Goal: Transaction & Acquisition: Purchase product/service

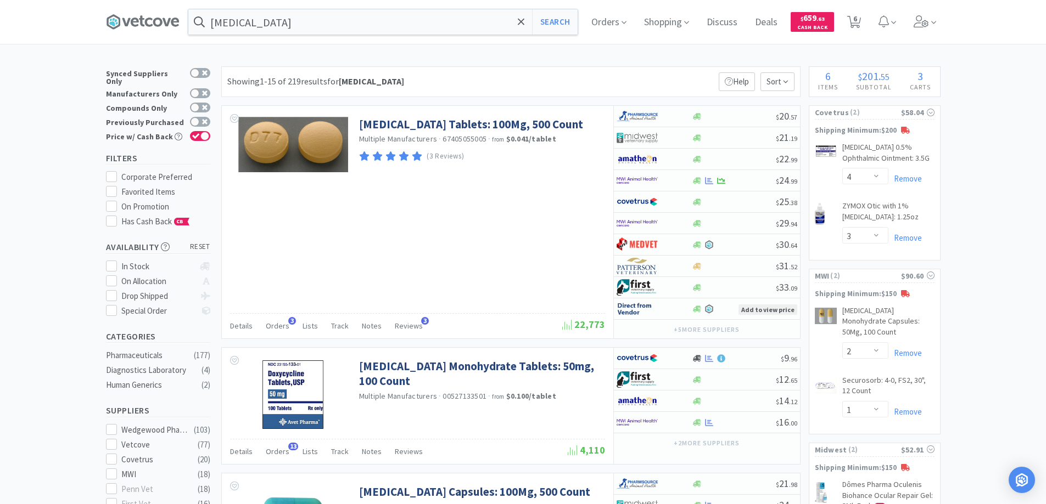
select select "4"
select select "3"
select select "2"
select select "1"
select select "2"
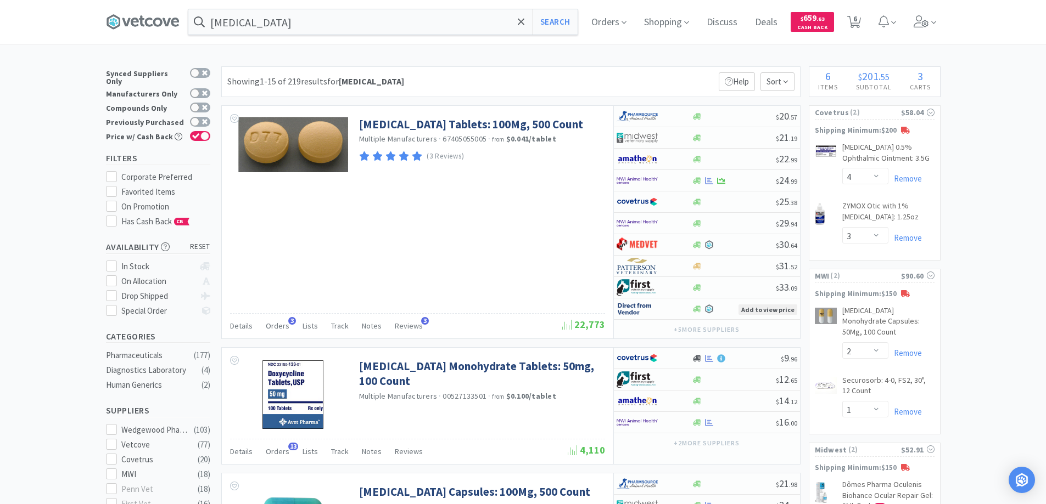
select select "1"
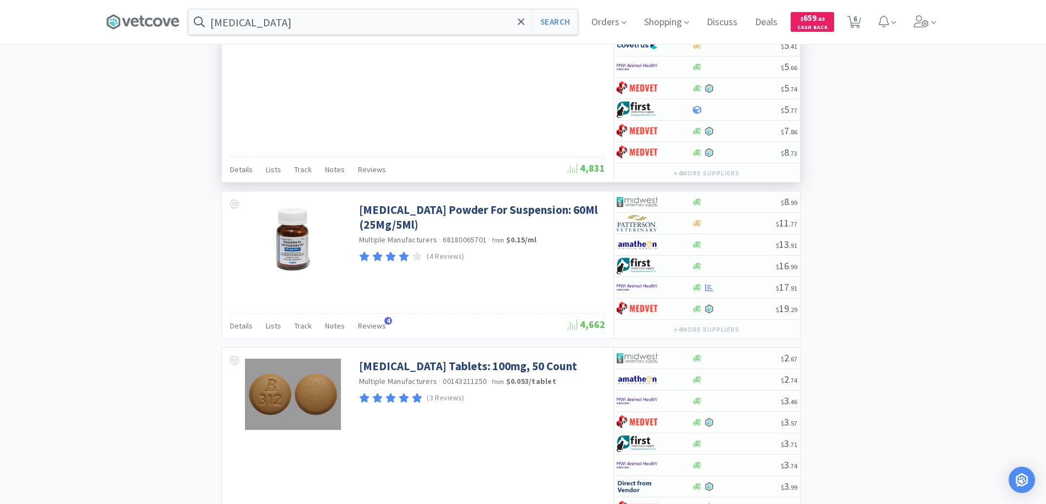
click at [452, 111] on div "Doxycycline Hyclate Capsules: 50Mg, 50 Count Multiple Manufacturers · DVM1090-1…" at bounding box center [417, 55] width 391 height 254
click at [524, 23] on icon at bounding box center [521, 21] width 7 height 7
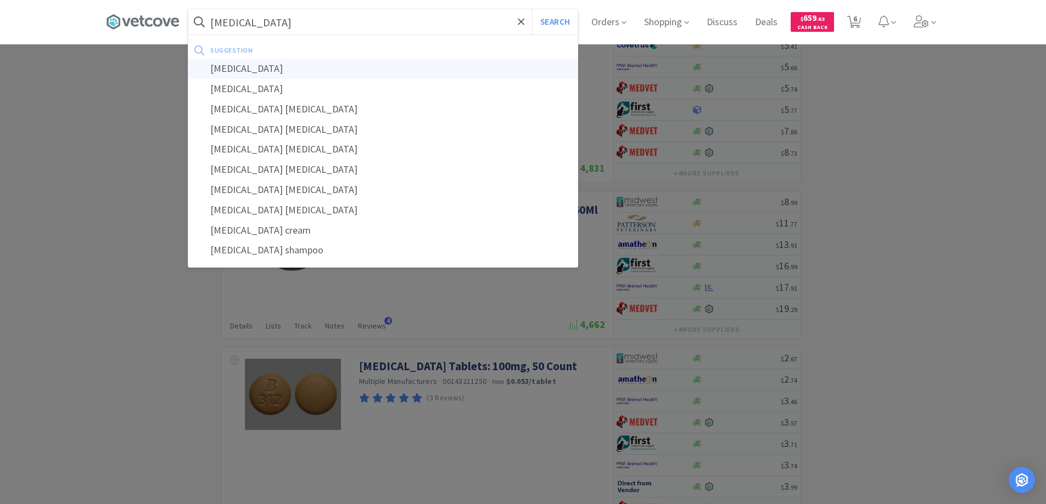
type input "miconazole"
click at [236, 70] on div "miconazole" at bounding box center [382, 69] width 389 height 20
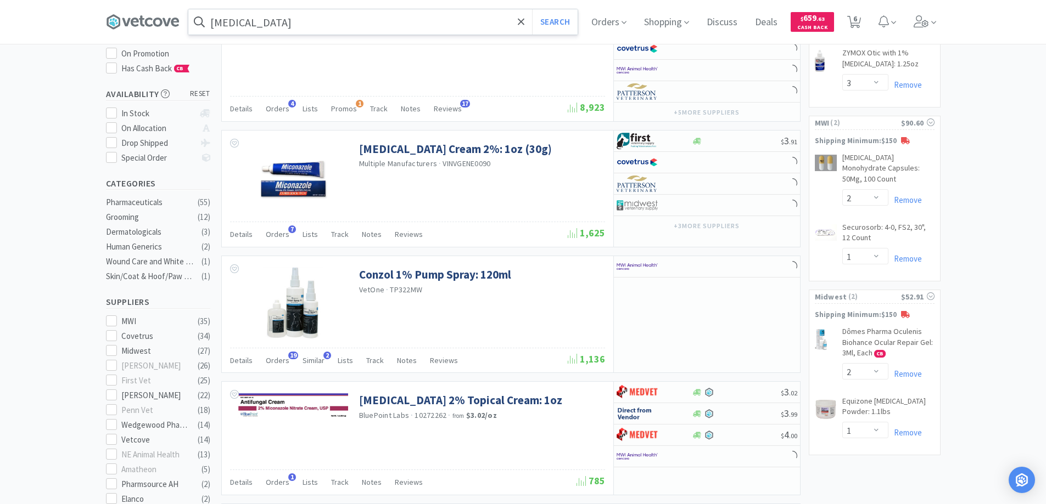
scroll to position [165, 0]
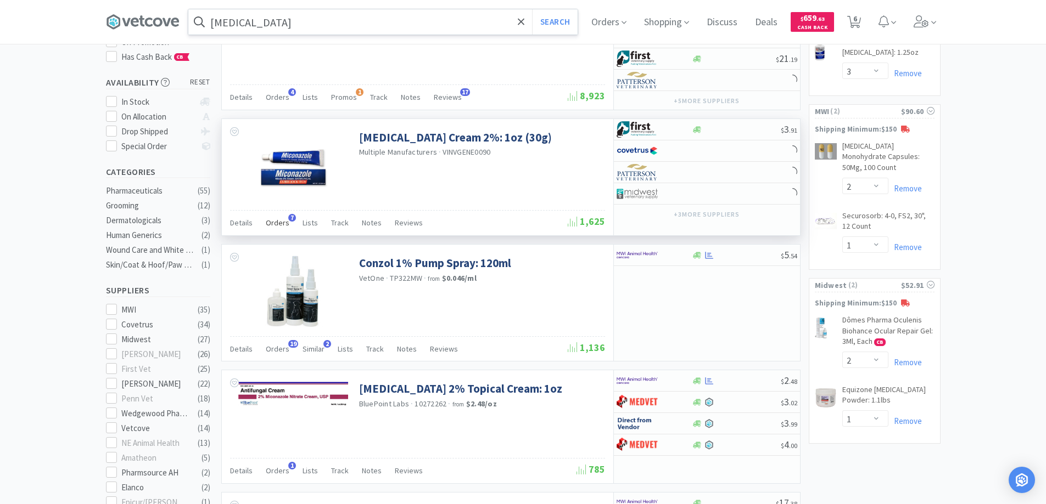
click at [289, 216] on span "7" at bounding box center [292, 218] width 8 height 8
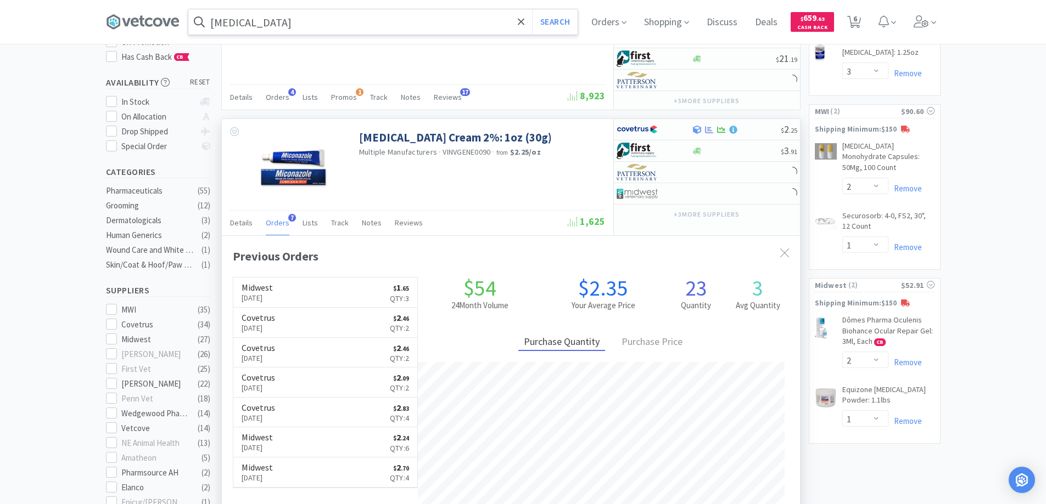
scroll to position [284, 578]
click at [779, 251] on div at bounding box center [785, 253] width 20 height 25
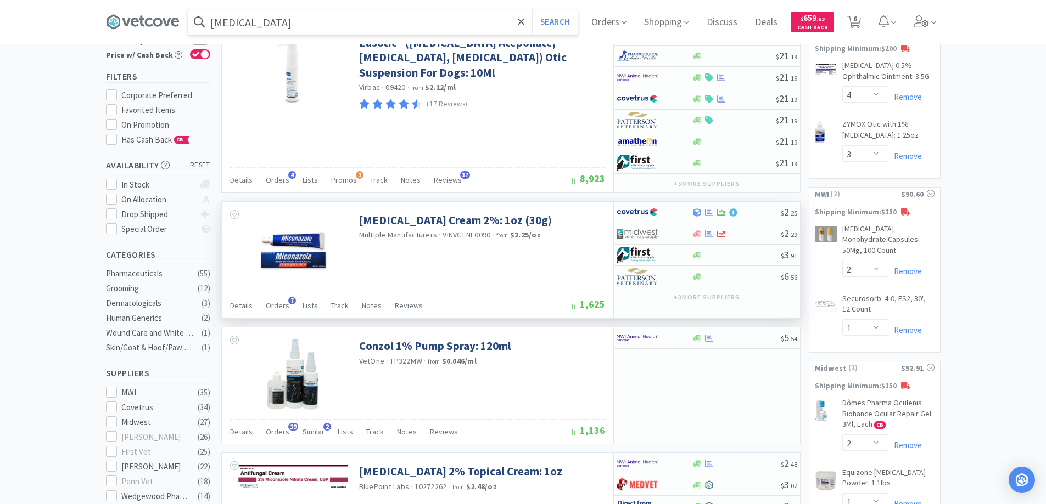
scroll to position [220, 0]
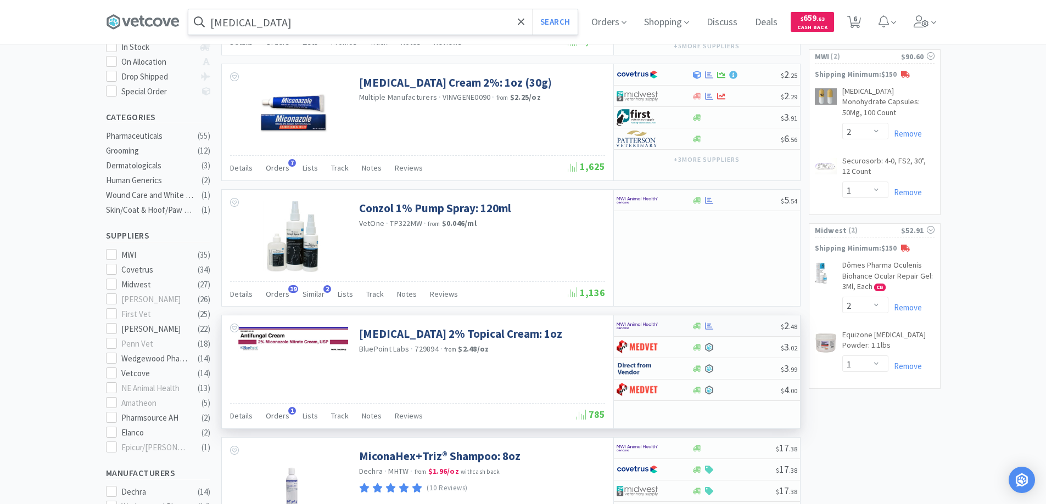
click at [672, 328] on div at bounding box center [646, 326] width 60 height 19
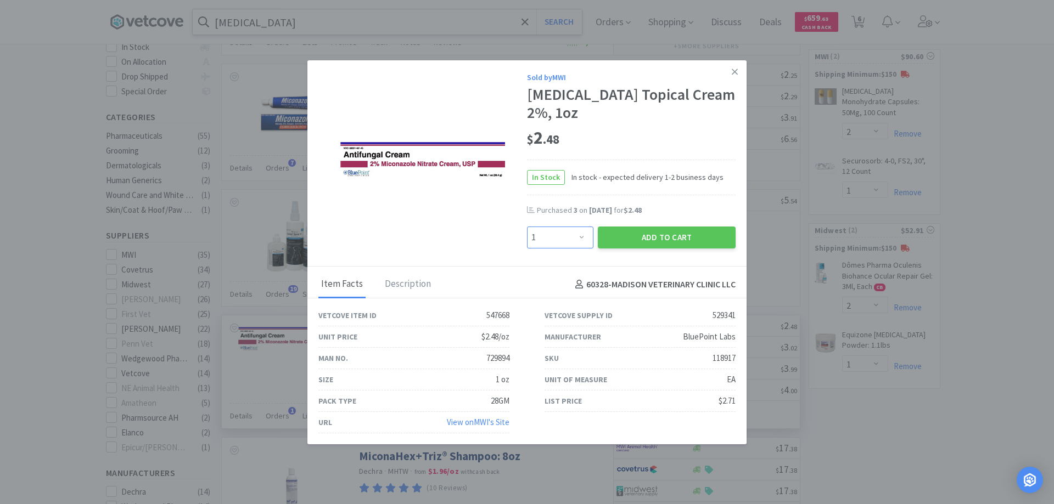
click at [576, 239] on select "Enter Quantity 1 2 3 4 5 6 7 8 9 10 11 12 13 14 15 16 17 18 19 20 Enter Quantity" at bounding box center [560, 238] width 66 height 22
select select "4"
click at [527, 227] on select "Enter Quantity 1 2 3 4 5 6 7 8 9 10 11 12 13 14 15 16 17 18 19 20 Enter Quantity" at bounding box center [560, 238] width 66 height 22
click at [637, 220] on div "Purchased 3 on Aug 7th, 2024 for $2.48" at bounding box center [631, 216] width 209 height 22
click at [643, 235] on button "Add to Cart" at bounding box center [667, 238] width 138 height 22
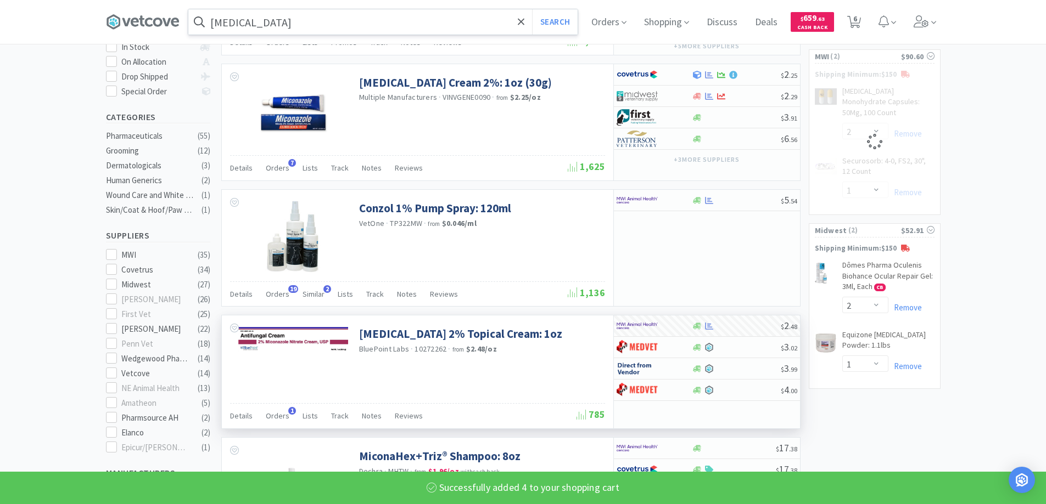
select select "4"
select select "1"
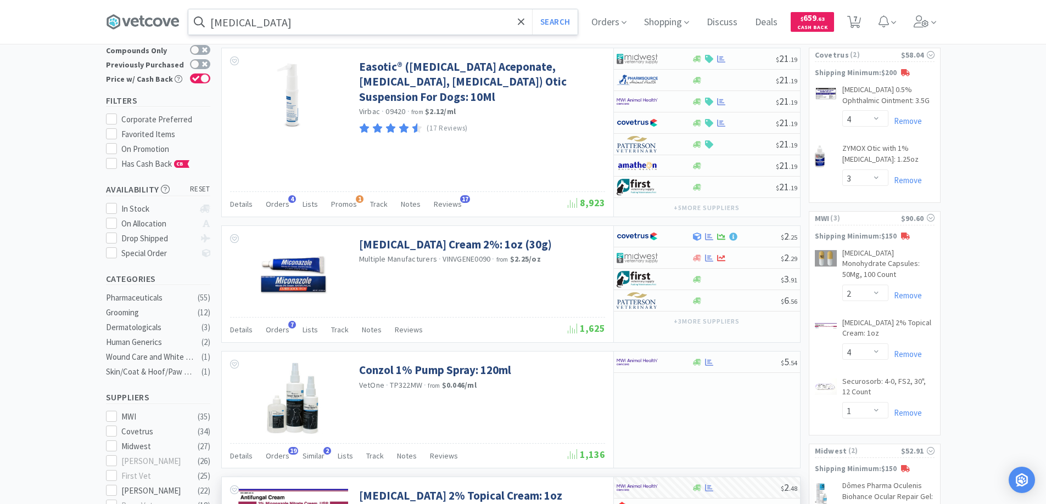
scroll to position [0, 0]
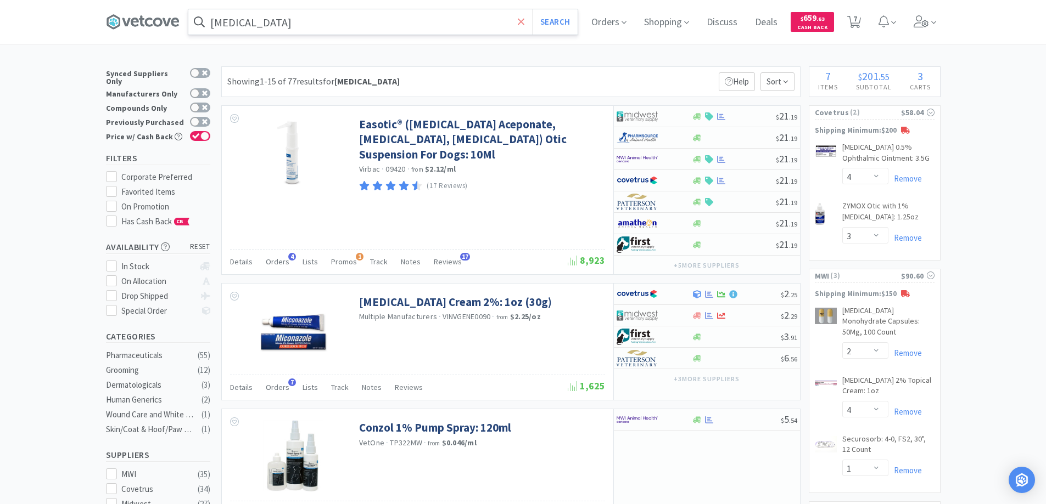
click at [525, 19] on icon at bounding box center [521, 21] width 7 height 11
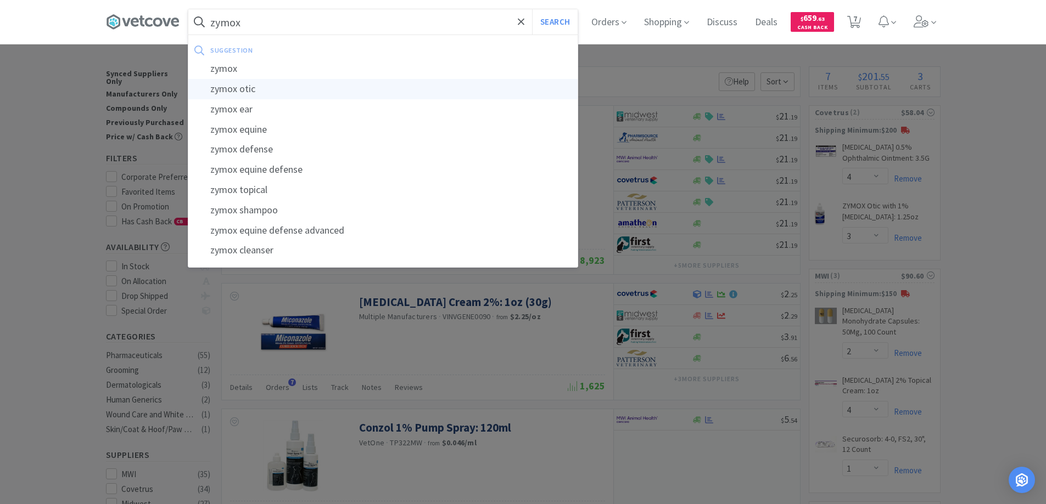
click at [244, 87] on div "zymox otic" at bounding box center [382, 89] width 389 height 20
type input "zymox otic"
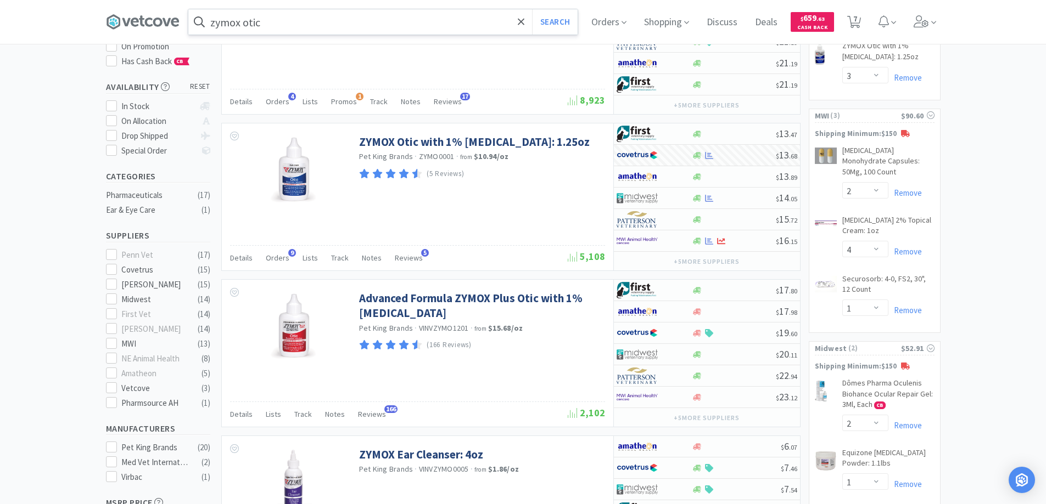
scroll to position [165, 0]
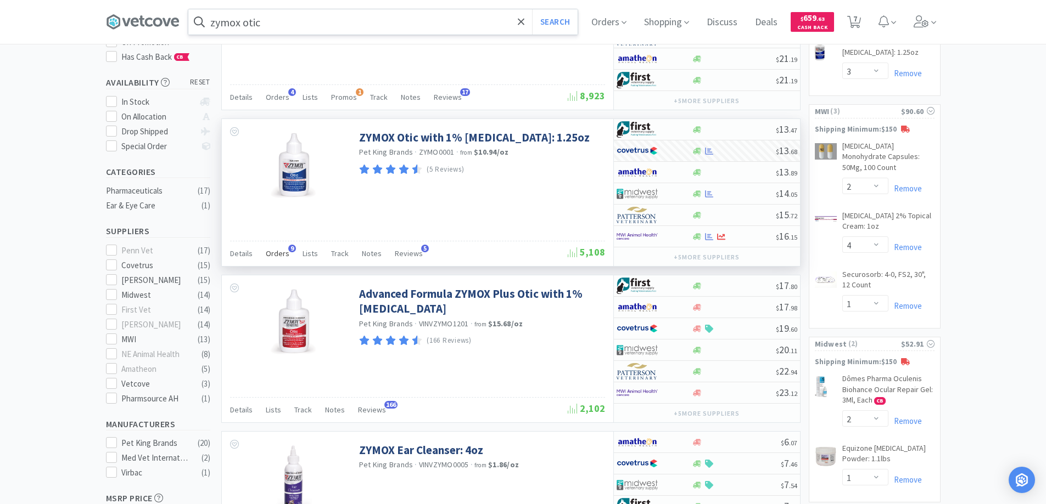
click at [288, 250] on span "9" at bounding box center [292, 249] width 8 height 8
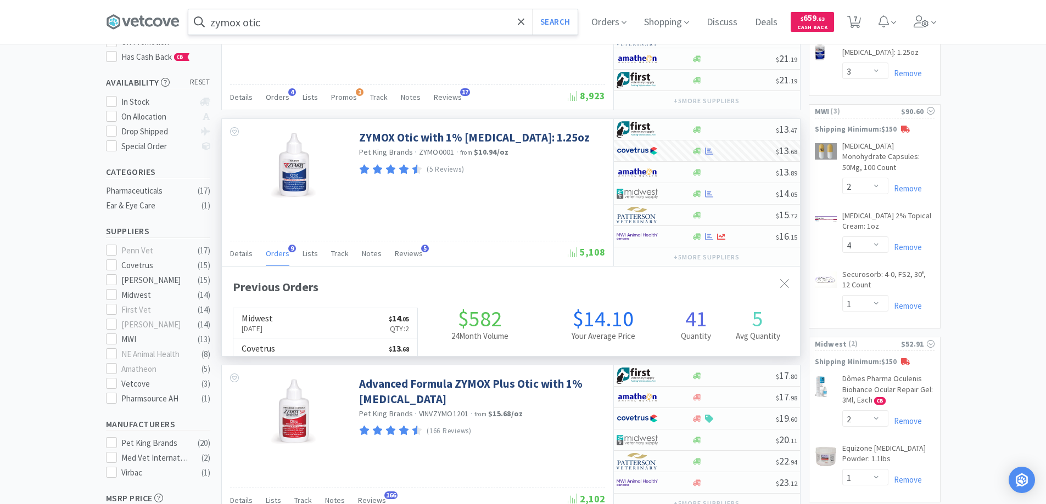
scroll to position [294, 578]
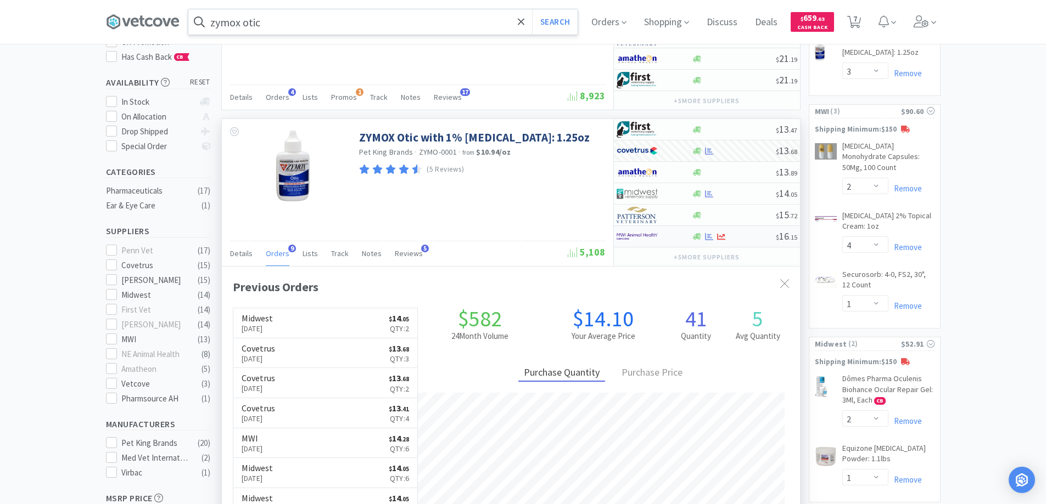
click at [664, 235] on div at bounding box center [646, 236] width 60 height 19
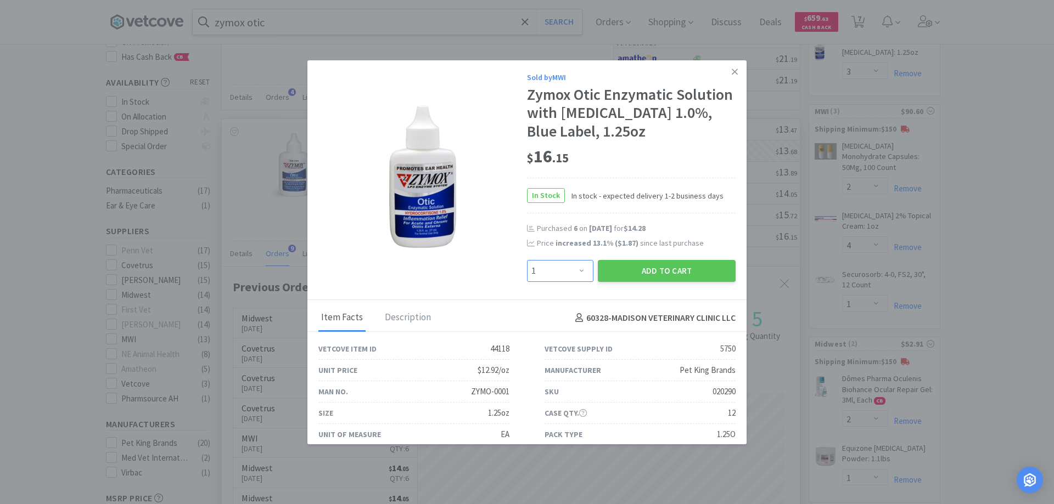
click at [576, 272] on select "Enter Quantity 1 2 3 4 5 6 7 8 9 10 11 12 13 14 15 16 17 18 19 20 Enter Quantity" at bounding box center [560, 271] width 66 height 22
select select "4"
click at [527, 260] on select "Enter Quantity 1 2 3 4 5 6 7 8 9 10 11 12 13 14 15 16 17 18 19 20 Enter Quantity" at bounding box center [560, 271] width 66 height 22
click at [619, 274] on button "Add to Cart" at bounding box center [667, 271] width 138 height 22
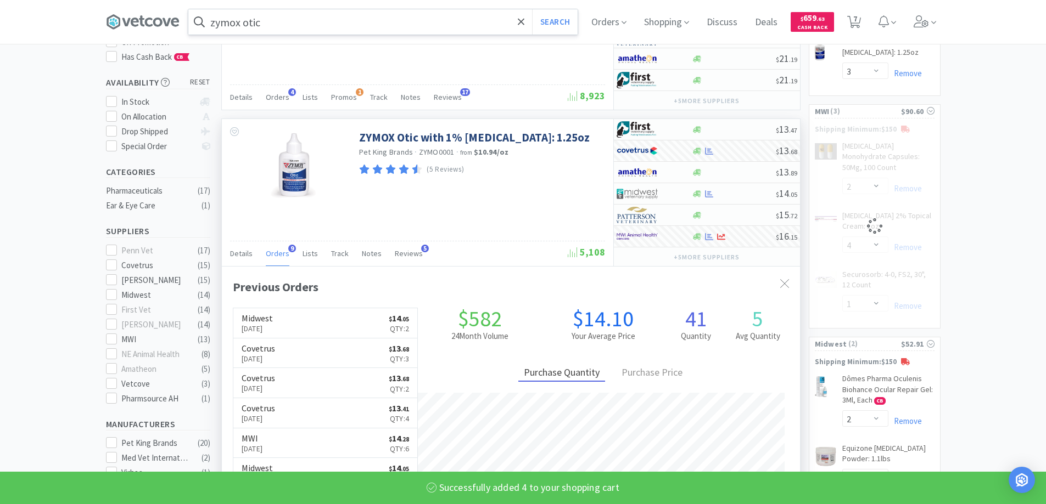
select select "4"
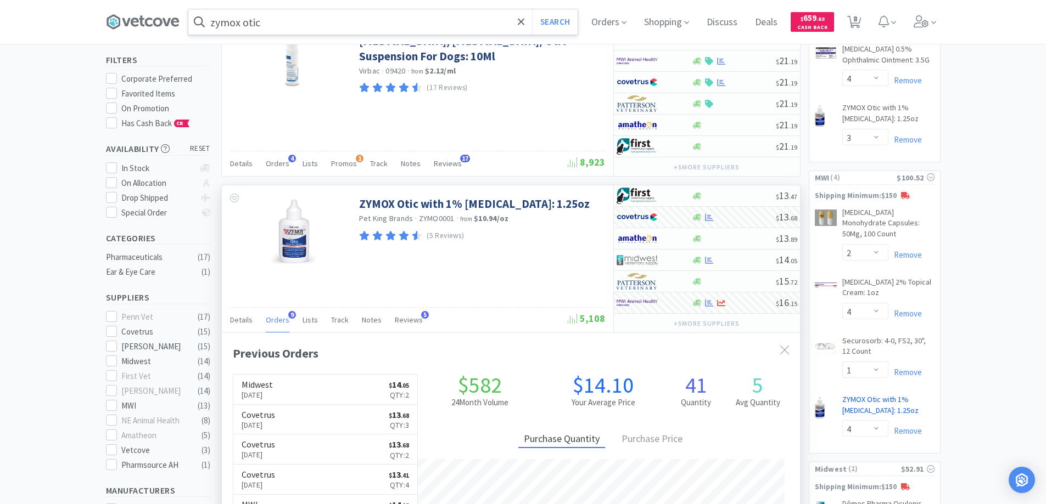
scroll to position [0, 0]
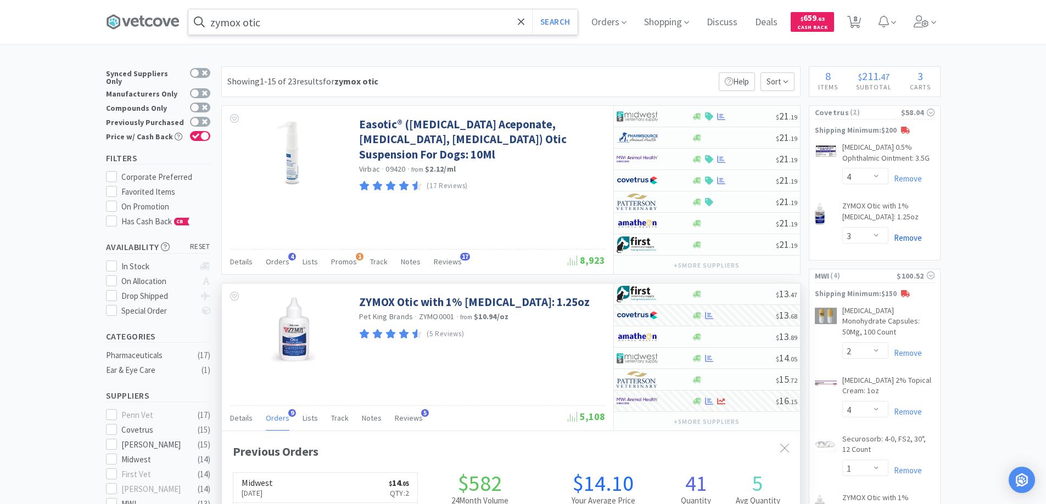
click at [910, 237] on link "Remove" at bounding box center [904, 238] width 33 height 10
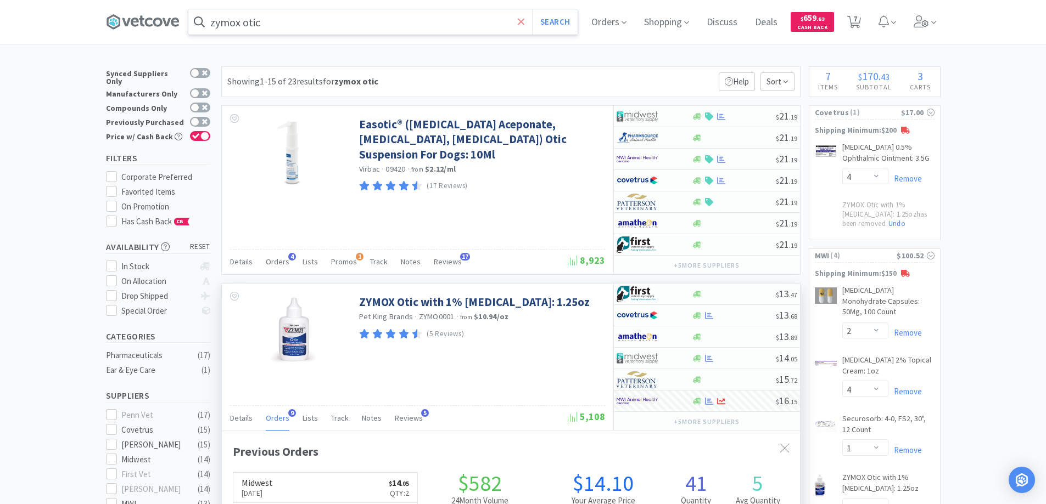
click at [525, 21] on icon at bounding box center [521, 21] width 7 height 11
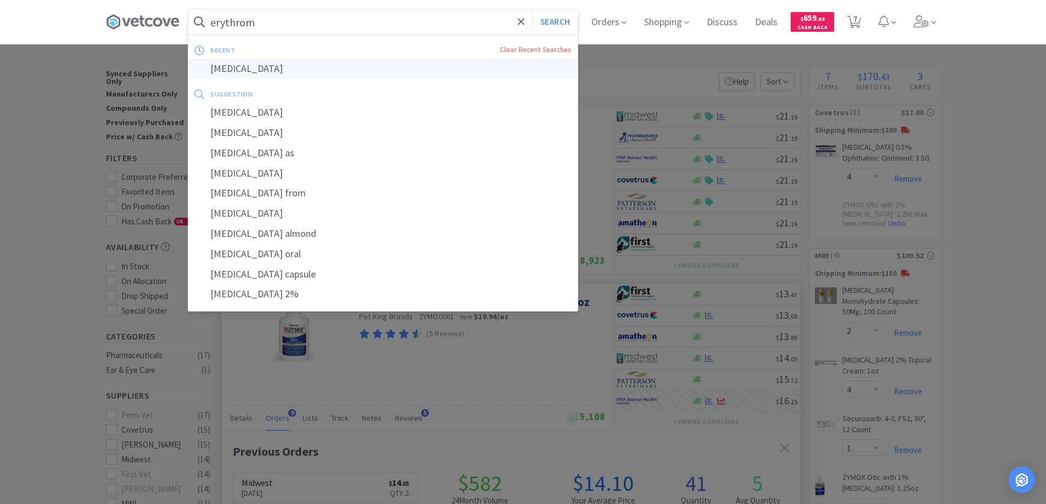
click at [243, 69] on div "erythromycin" at bounding box center [382, 69] width 389 height 20
type input "erythromycin"
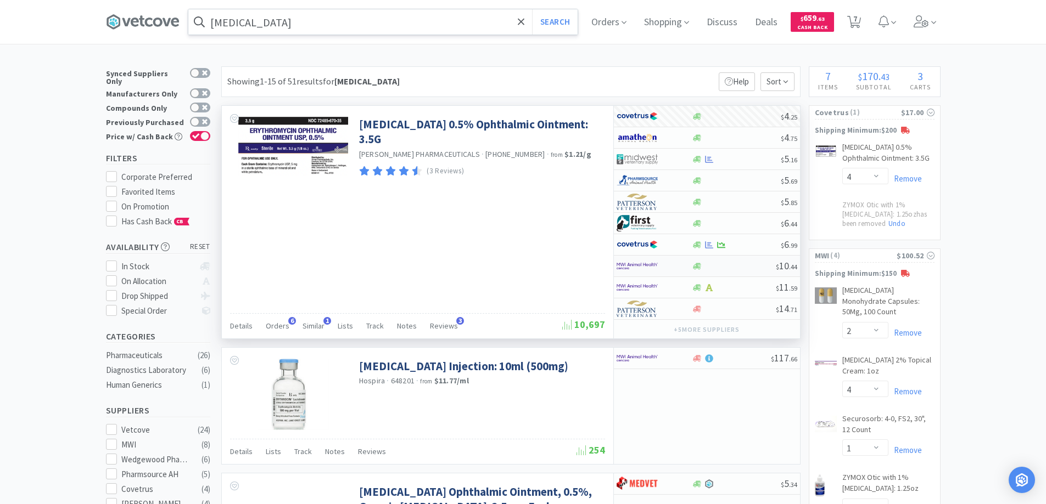
click at [675, 261] on div at bounding box center [646, 266] width 60 height 19
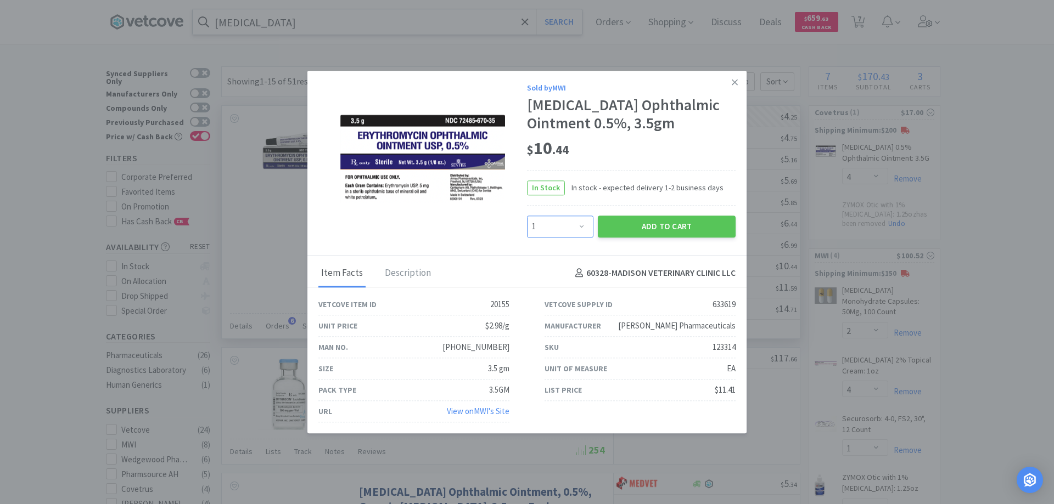
click at [580, 225] on select "Enter Quantity 1 2 3 4 5 6 7 8 9 10 11 12 13 14 15 16 17 18 19 20 Enter Quantity" at bounding box center [560, 227] width 66 height 22
select select "4"
click at [527, 216] on select "Enter Quantity 1 2 3 4 5 6 7 8 9 10 11 12 13 14 15 16 17 18 19 20 Enter Quantity" at bounding box center [560, 227] width 66 height 22
click at [632, 231] on button "Add to Cart" at bounding box center [667, 227] width 138 height 22
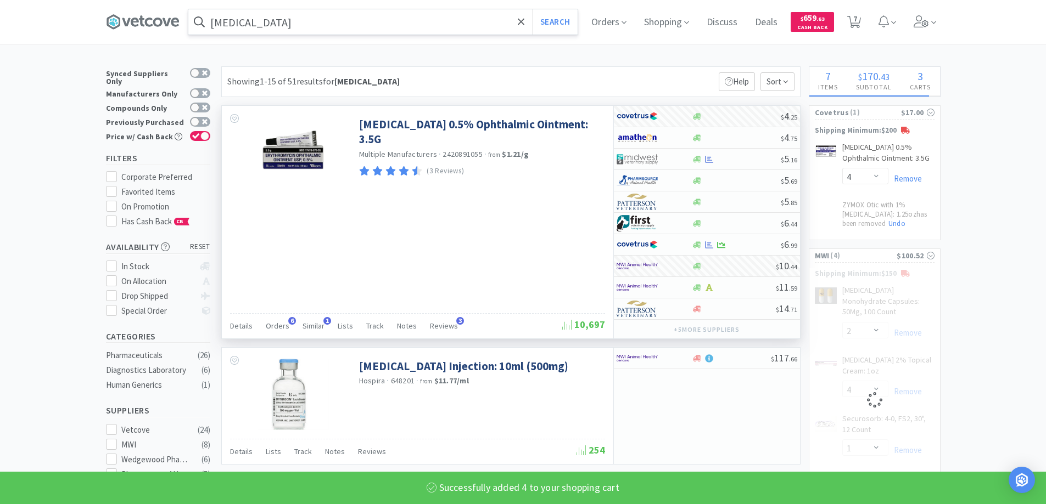
select select "4"
select select "1"
select select "4"
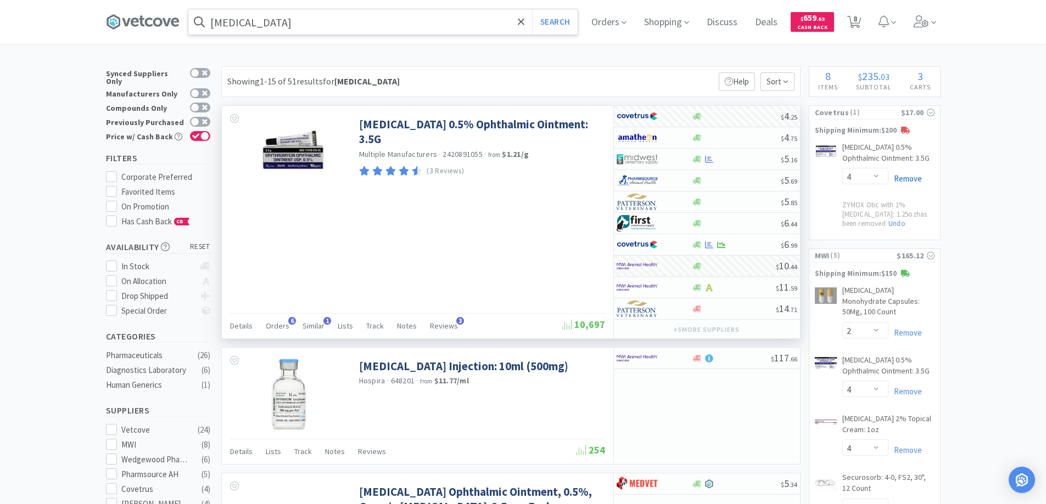
click at [906, 175] on link "Remove" at bounding box center [904, 178] width 33 height 10
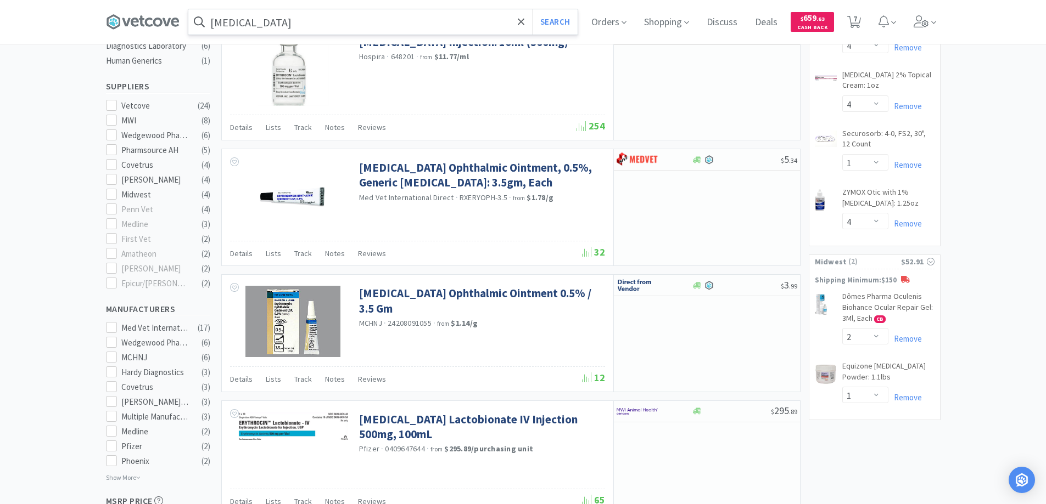
scroll to position [329, 0]
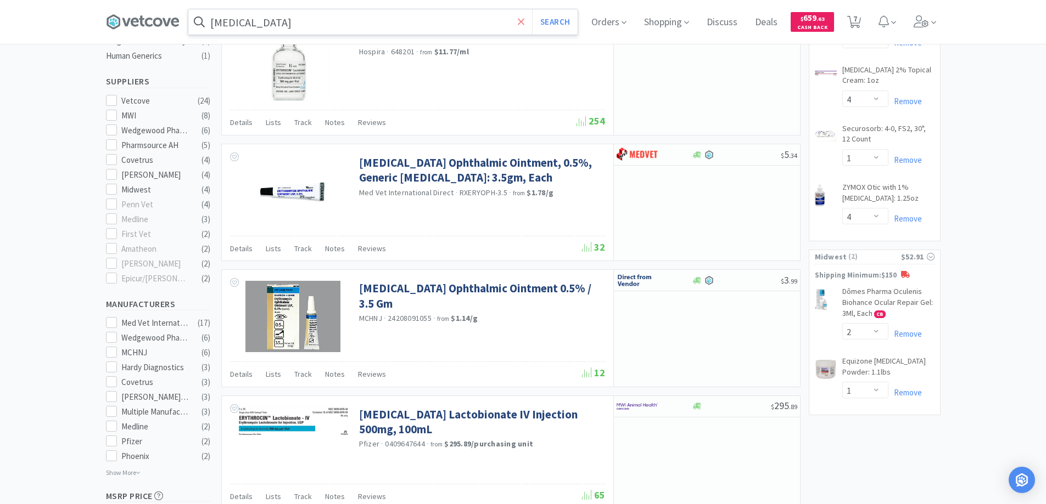
click at [525, 24] on icon at bounding box center [521, 21] width 7 height 11
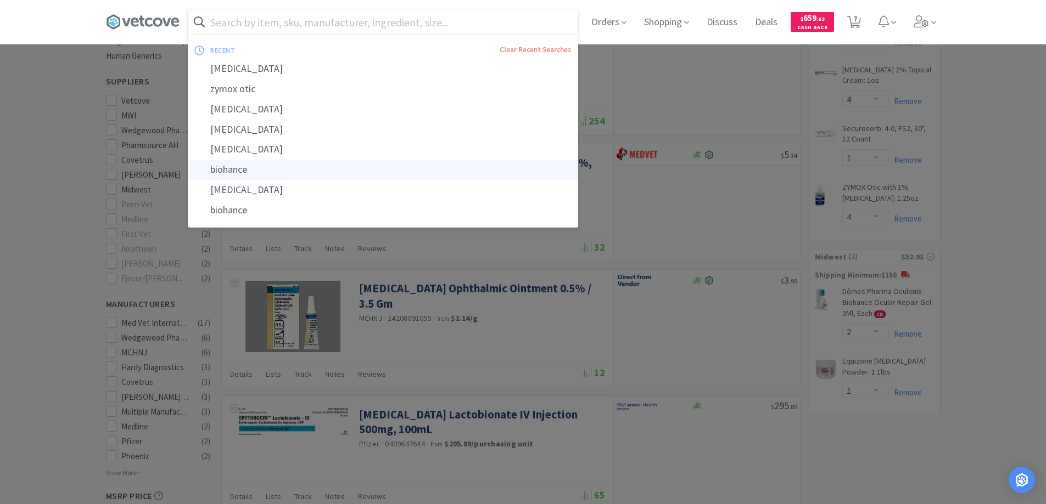
click at [298, 171] on div "biohance" at bounding box center [382, 170] width 389 height 20
type input "biohance"
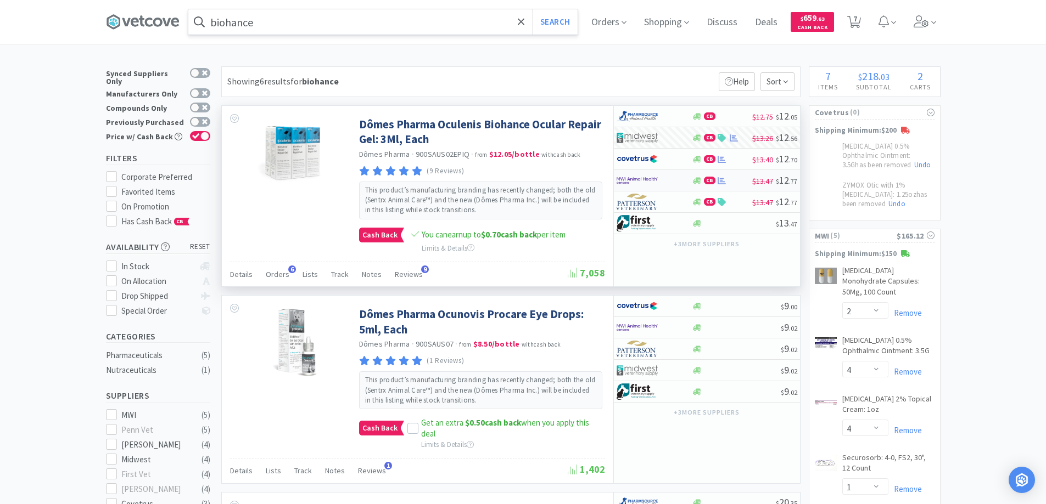
click at [666, 180] on div at bounding box center [646, 180] width 60 height 19
select select "6"
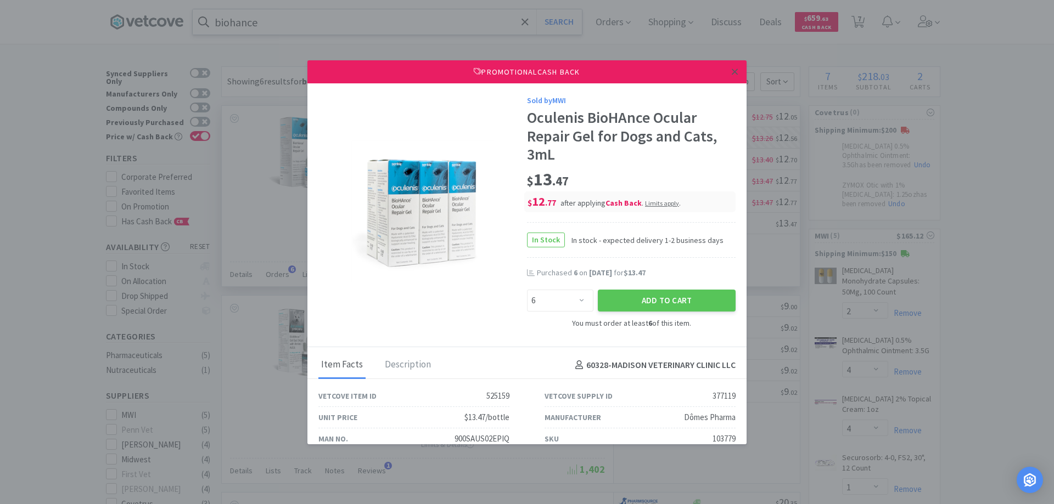
click at [725, 72] on link at bounding box center [734, 72] width 19 height 24
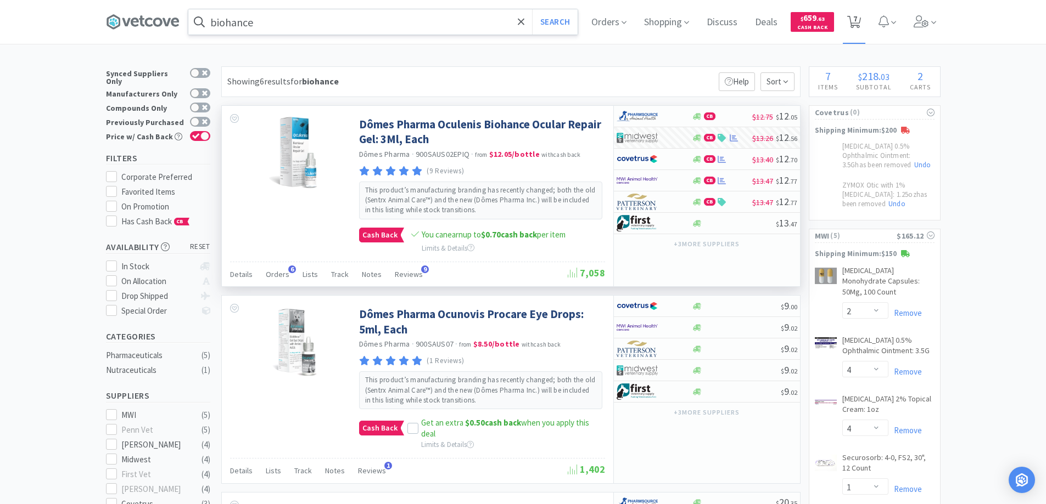
click at [854, 18] on icon at bounding box center [854, 22] width 14 height 12
select select "2"
select select "4"
select select "1"
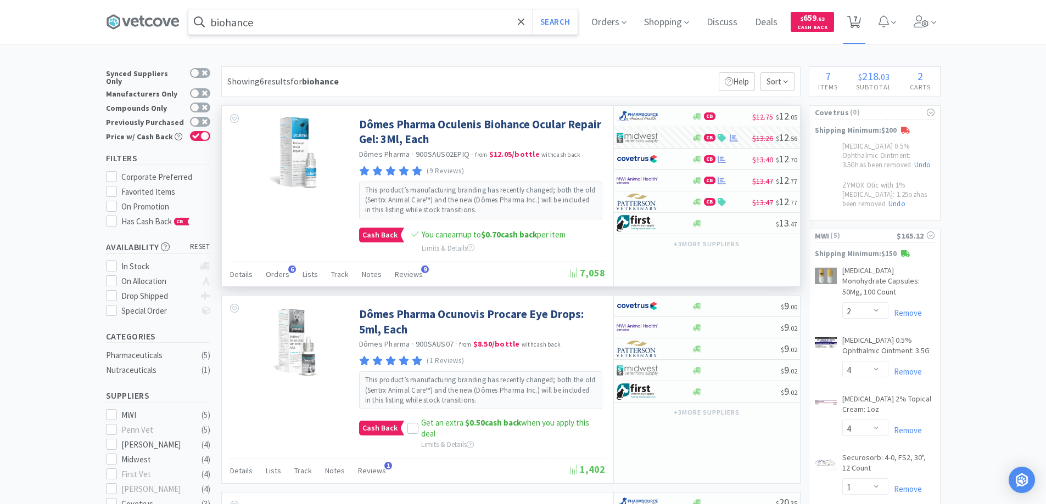
select select "4"
select select "2"
select select "1"
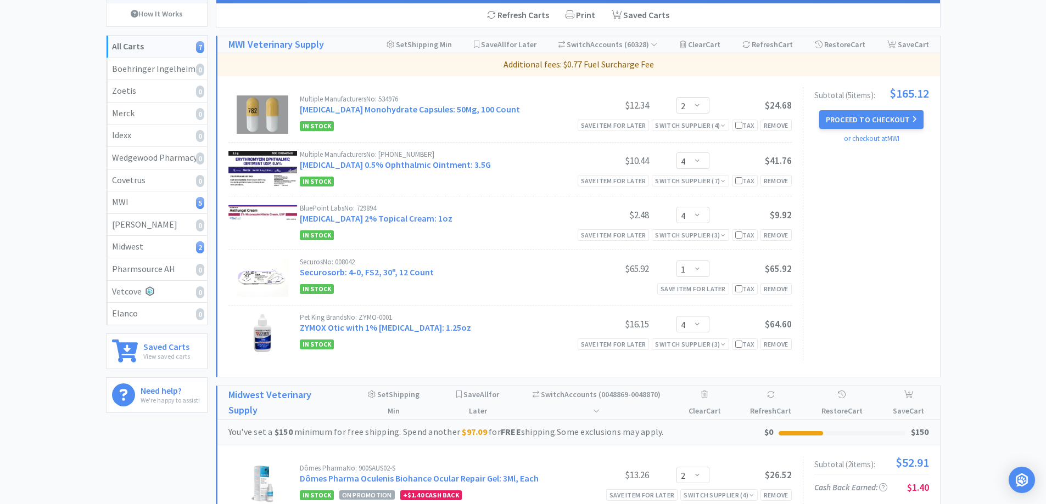
scroll to position [81, 0]
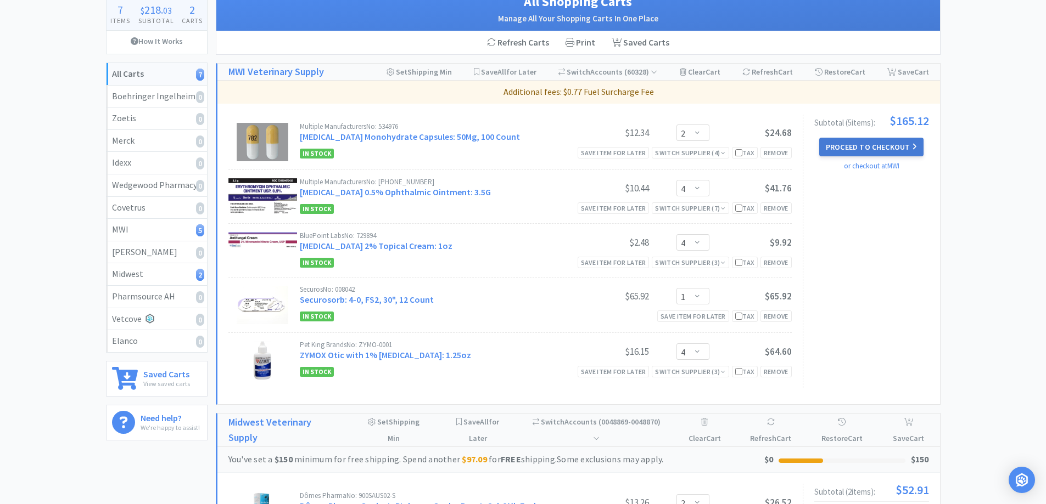
click at [843, 145] on button "Proceed to Checkout" at bounding box center [871, 147] width 104 height 19
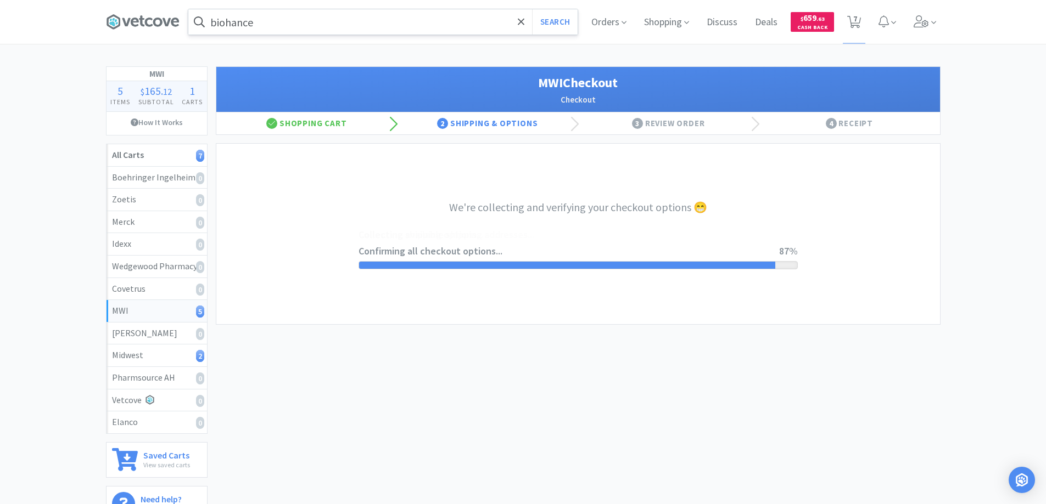
select select "STD_"
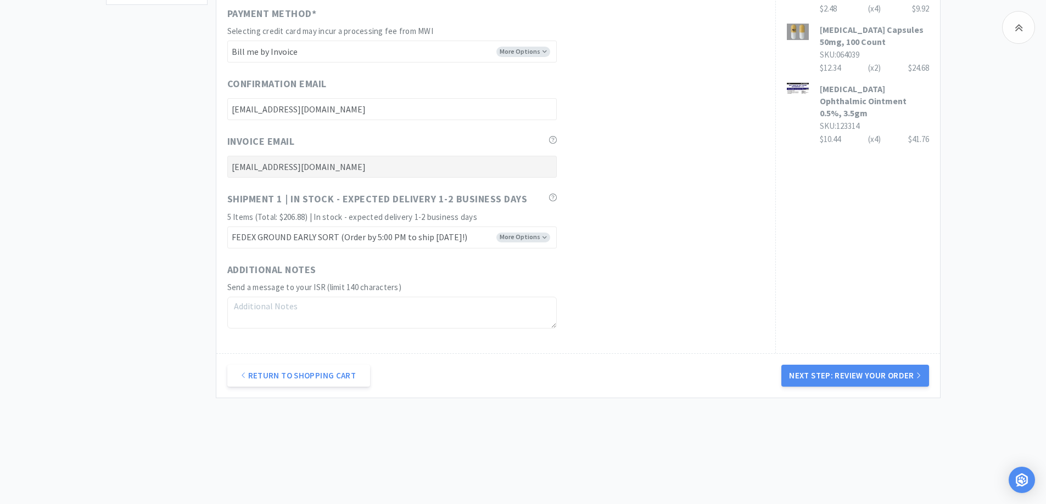
scroll to position [524, 0]
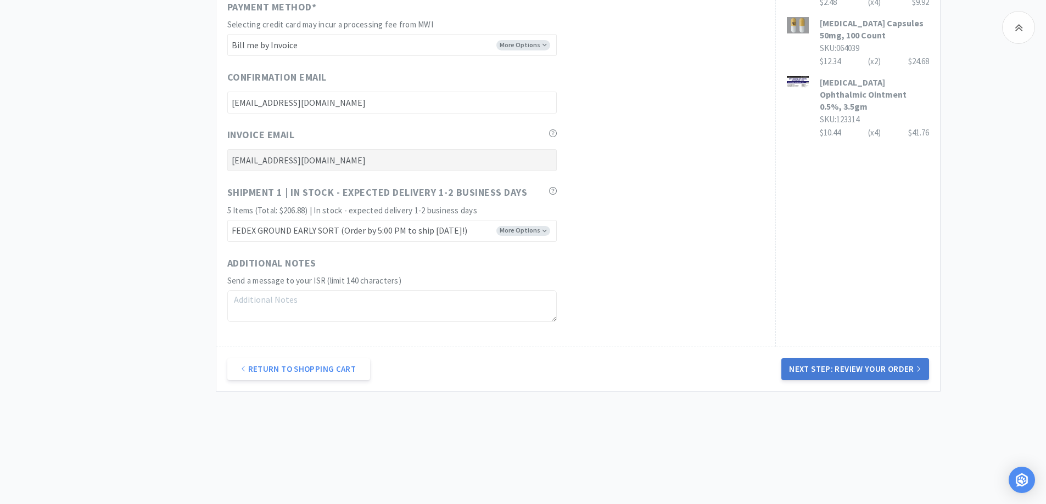
click at [850, 368] on button "Next Step: Review Your Order" at bounding box center [854, 369] width 147 height 22
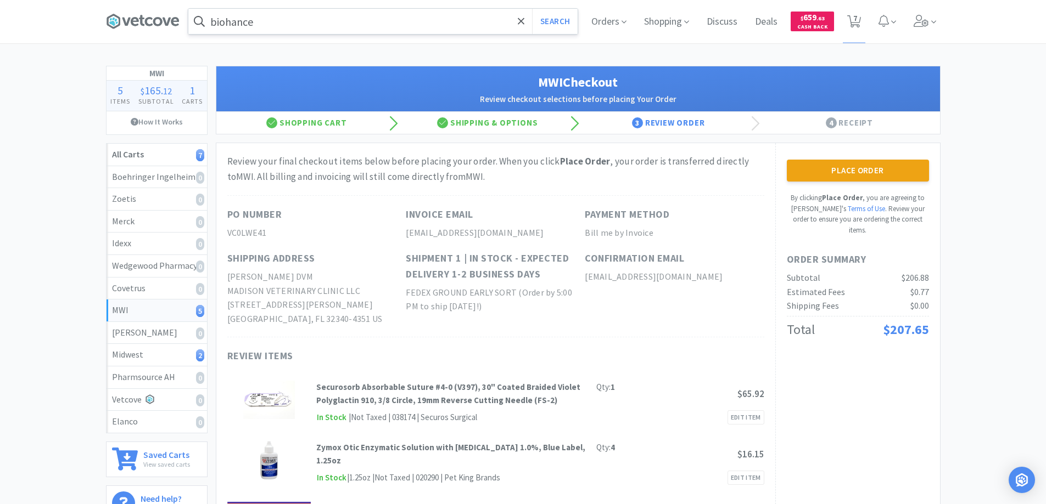
scroll to position [0, 0]
click at [837, 169] on button "Place Order" at bounding box center [858, 171] width 142 height 22
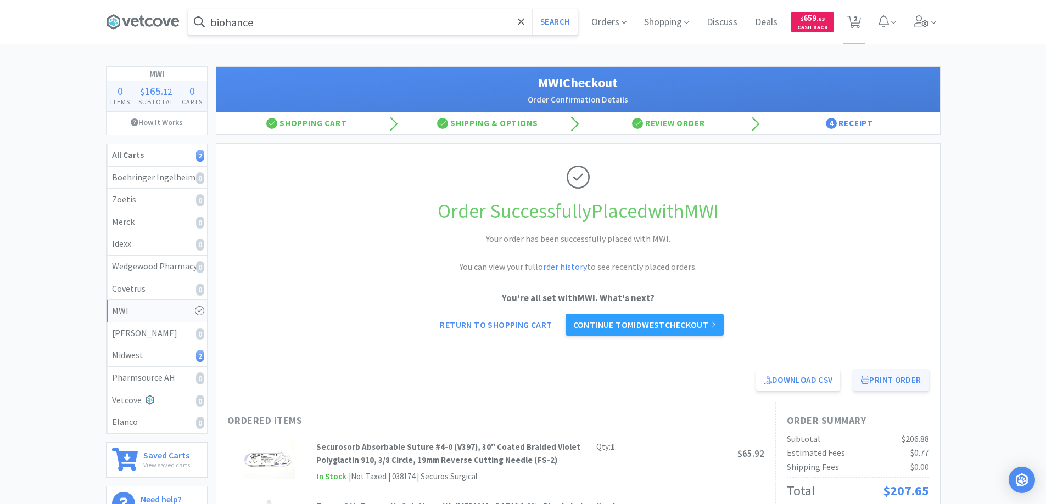
click at [884, 378] on button "Print Order" at bounding box center [890, 380] width 75 height 22
click at [850, 23] on icon at bounding box center [854, 22] width 14 height 12
select select "2"
select select "1"
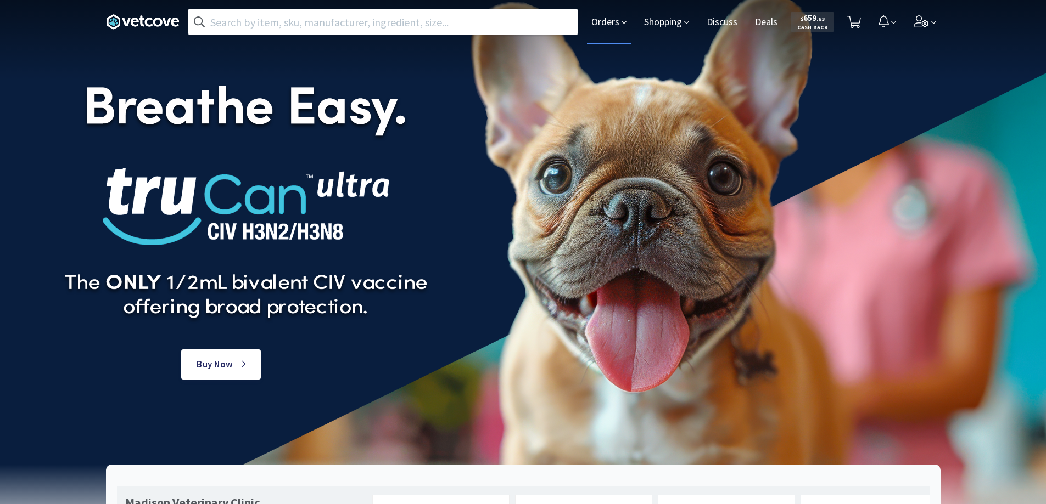
click at [611, 22] on span "Orders" at bounding box center [609, 22] width 44 height 44
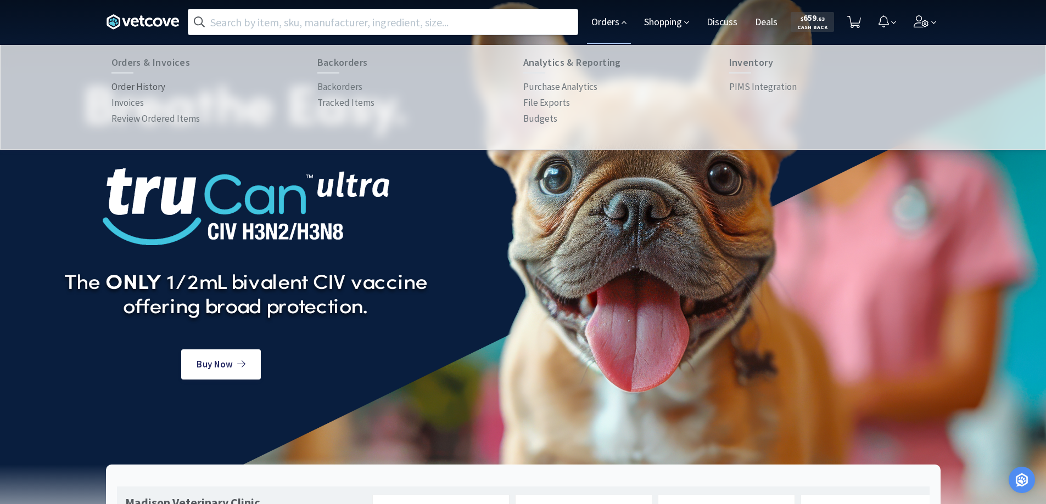
click at [141, 83] on p "Order History" at bounding box center [138, 87] width 54 height 15
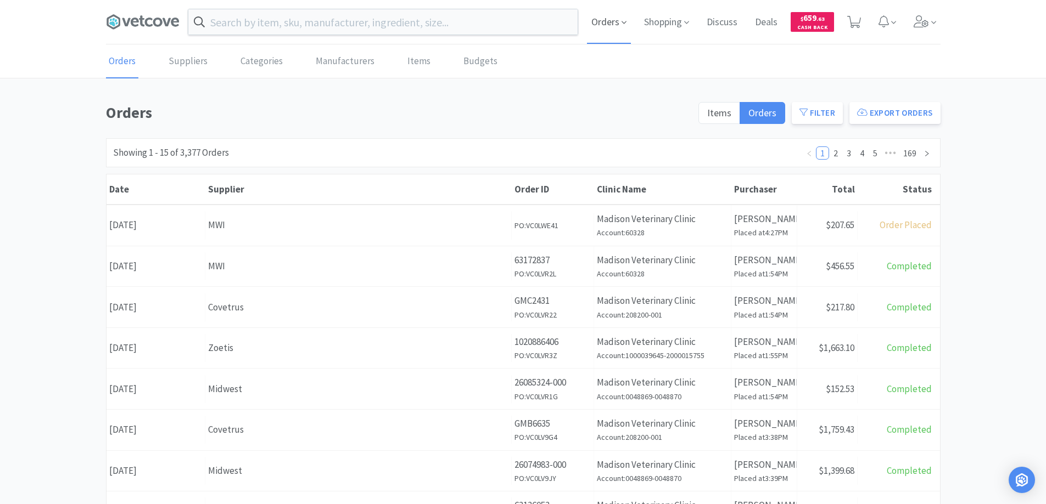
click at [612, 19] on span "Orders" at bounding box center [609, 22] width 44 height 44
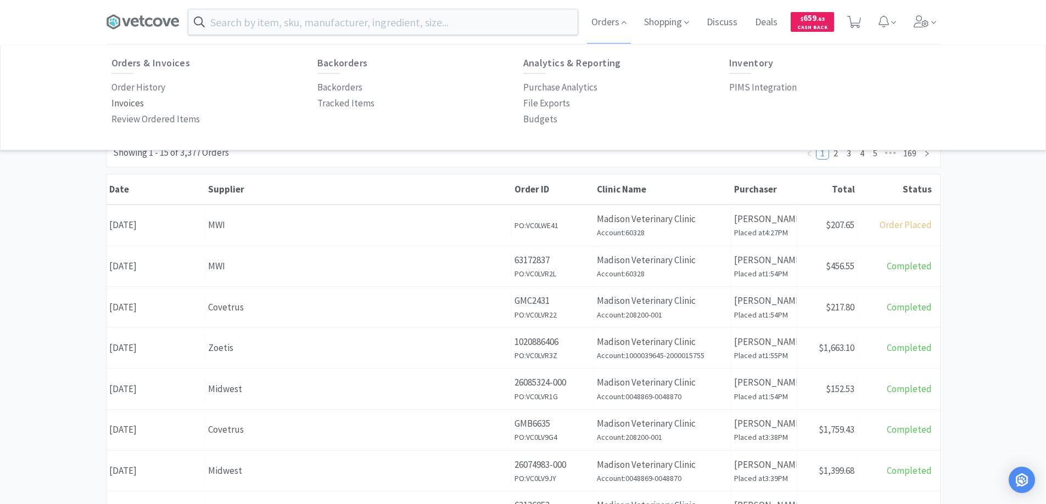
click at [128, 100] on p "Invoices" at bounding box center [127, 103] width 32 height 15
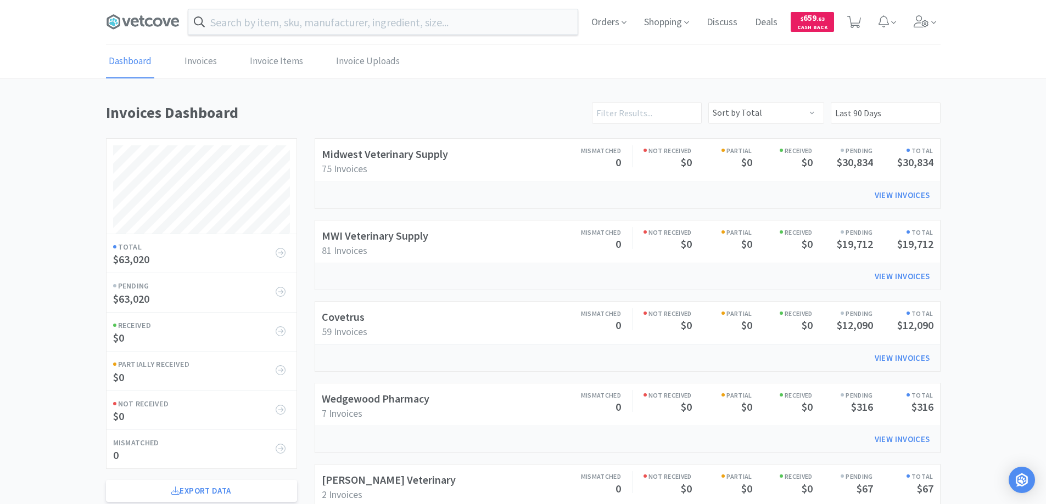
scroll to position [446, 834]
click at [197, 58] on link "Invoices" at bounding box center [201, 61] width 38 height 33
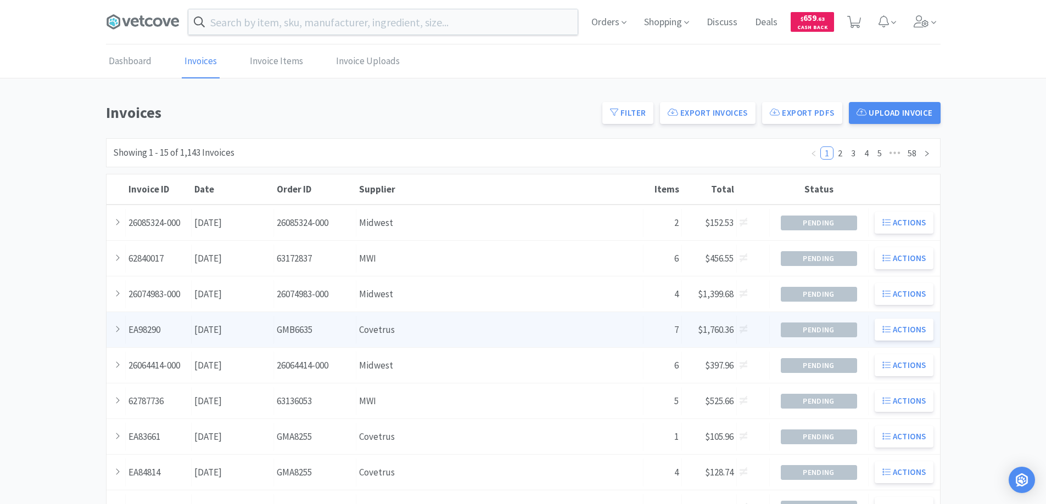
click at [414, 322] on div "Supplier Covetrus" at bounding box center [499, 330] width 287 height 28
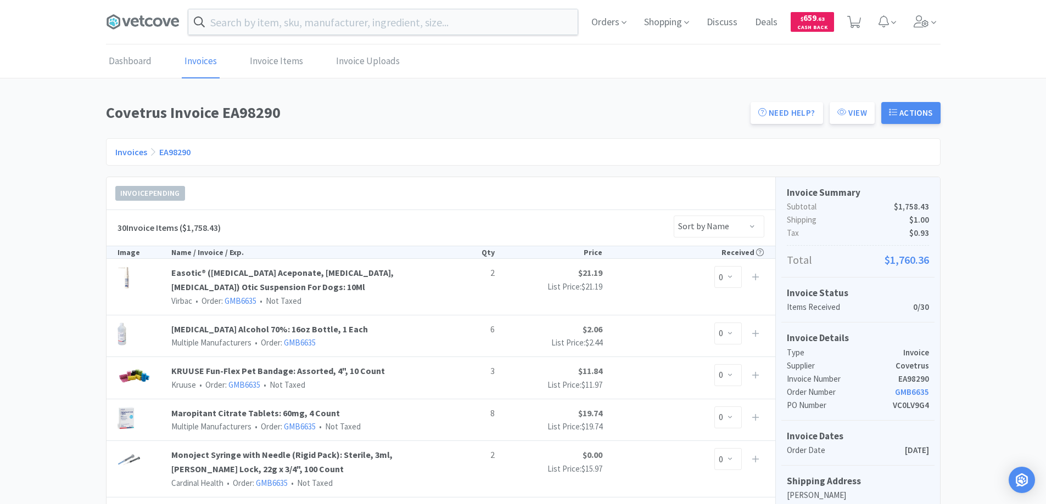
click at [128, 150] on link "Invoices" at bounding box center [131, 152] width 32 height 11
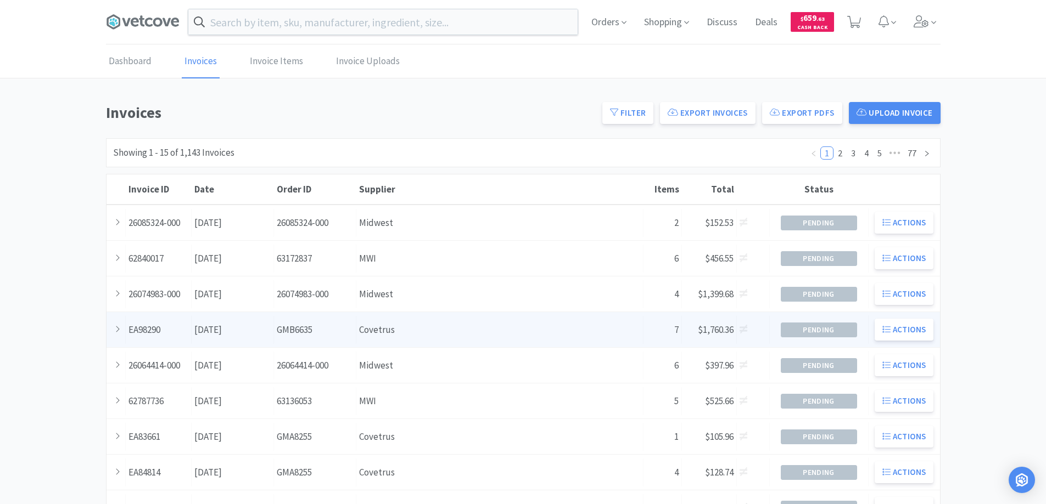
click at [411, 332] on div "Supplier Covetrus" at bounding box center [499, 330] width 287 height 28
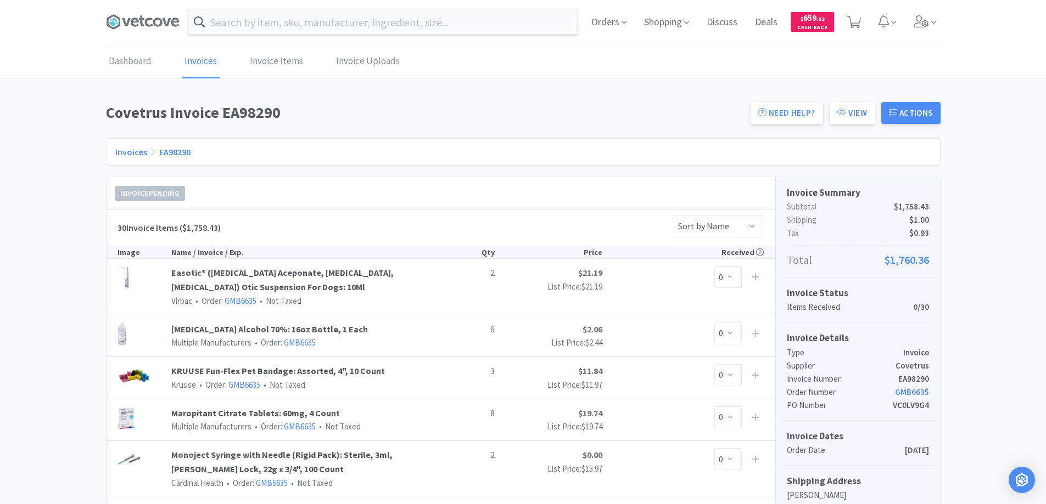
click at [131, 151] on link "Invoices" at bounding box center [131, 152] width 32 height 11
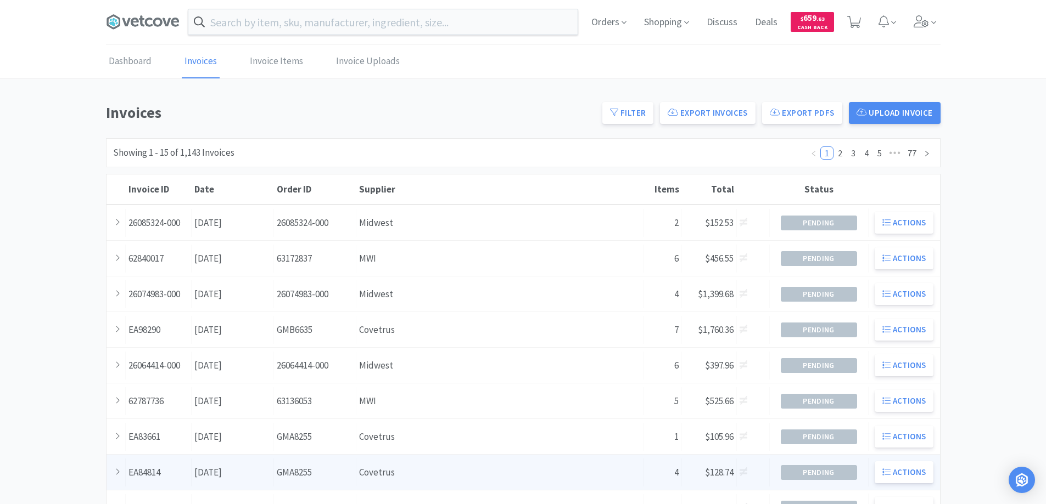
click at [426, 479] on div "Supplier Covetrus" at bounding box center [499, 473] width 287 height 28
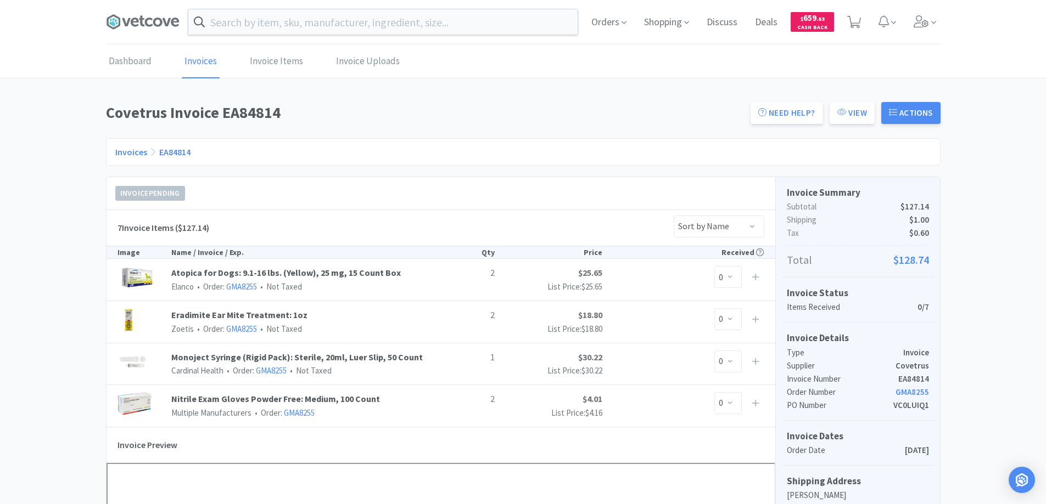
click at [130, 152] on link "Invoices" at bounding box center [131, 152] width 32 height 11
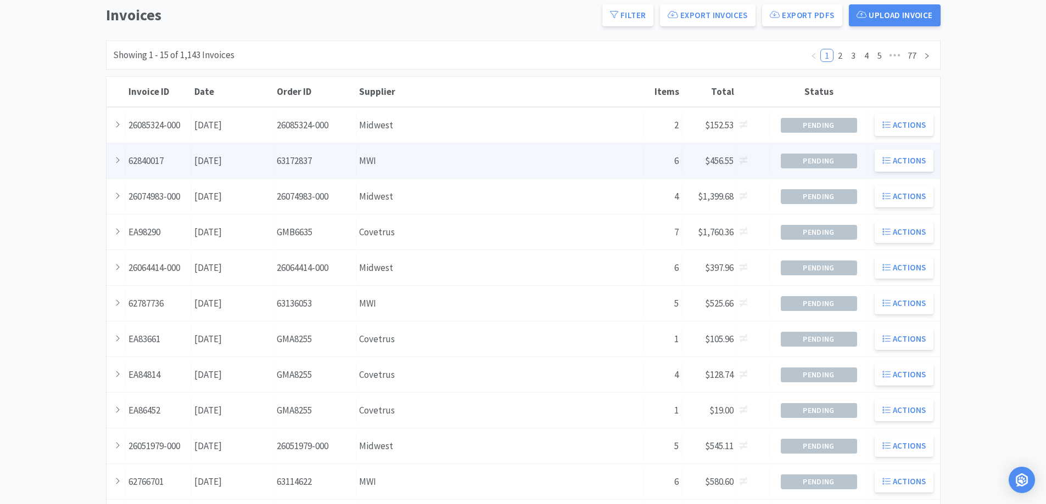
scroll to position [79, 0]
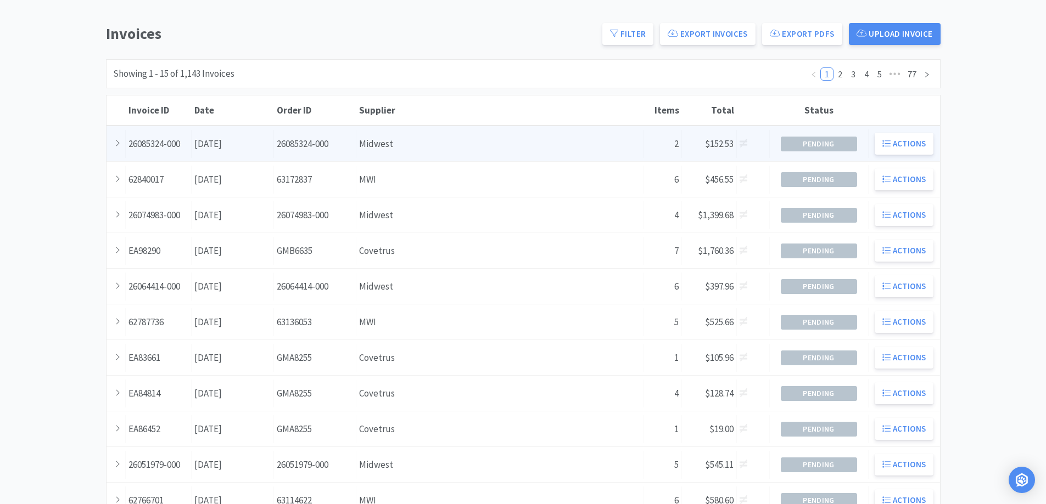
click at [424, 142] on div "Supplier Midwest" at bounding box center [499, 144] width 287 height 28
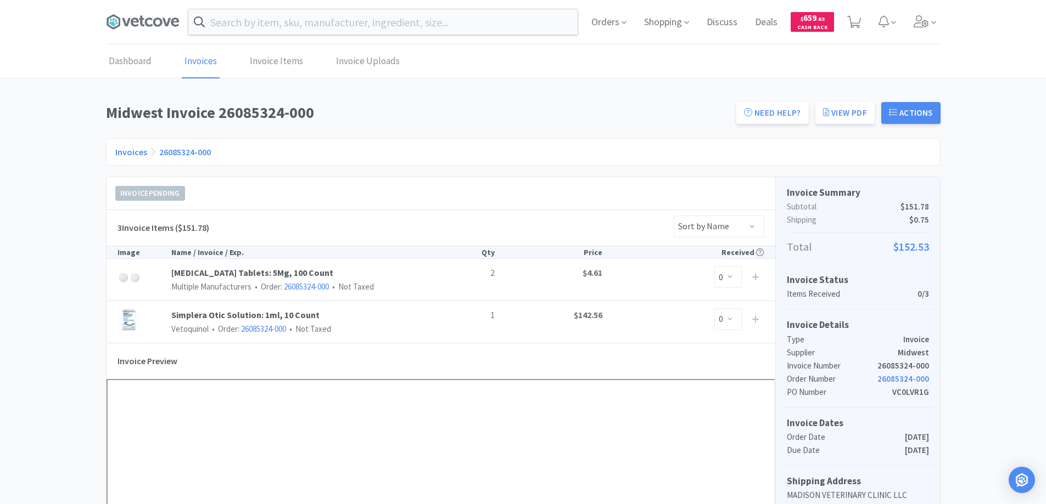
click at [122, 147] on link "Invoices" at bounding box center [131, 152] width 32 height 11
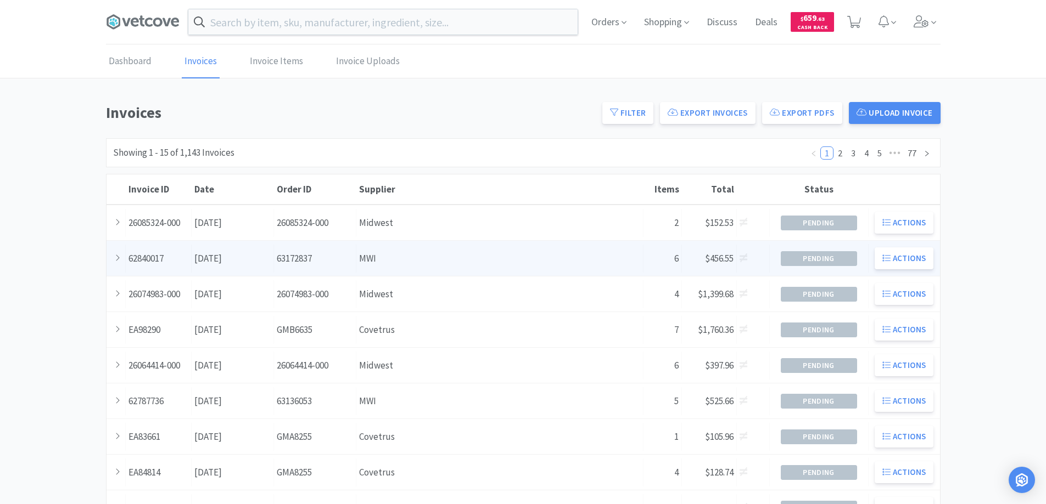
drag, startPoint x: 389, startPoint y: 258, endPoint x: 394, endPoint y: 259, distance: 5.6
click at [394, 259] on div "Supplier MWI" at bounding box center [499, 259] width 287 height 28
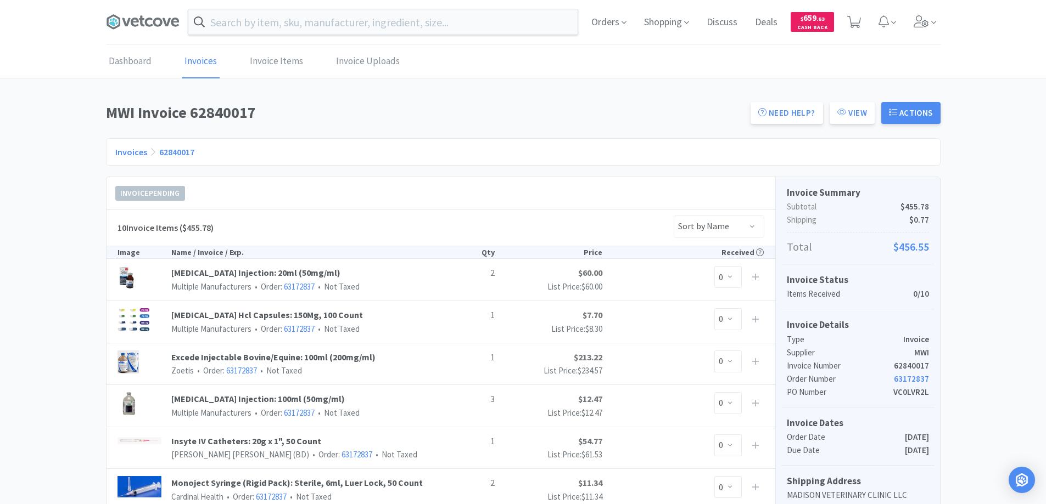
click at [127, 151] on link "Invoices" at bounding box center [131, 152] width 32 height 11
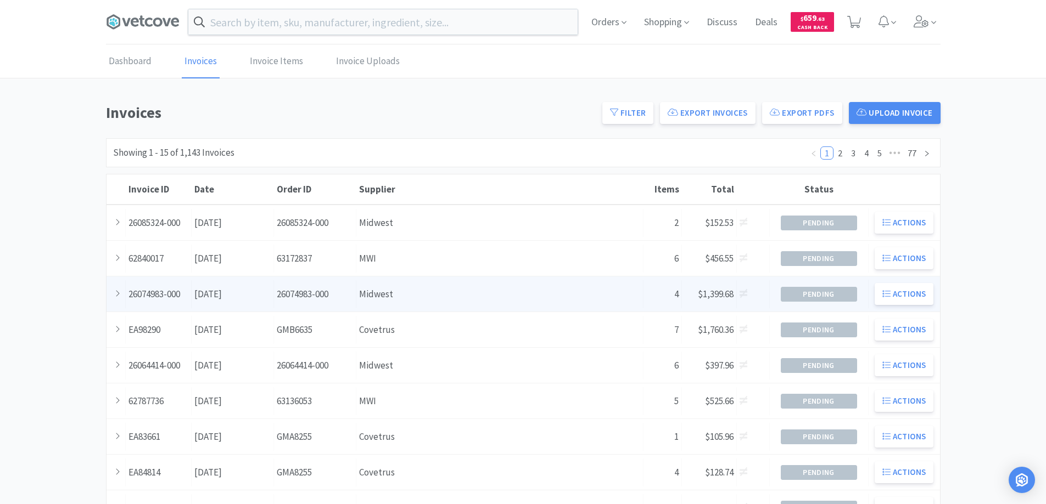
click at [390, 298] on div "Supplier Midwest" at bounding box center [499, 295] width 287 height 28
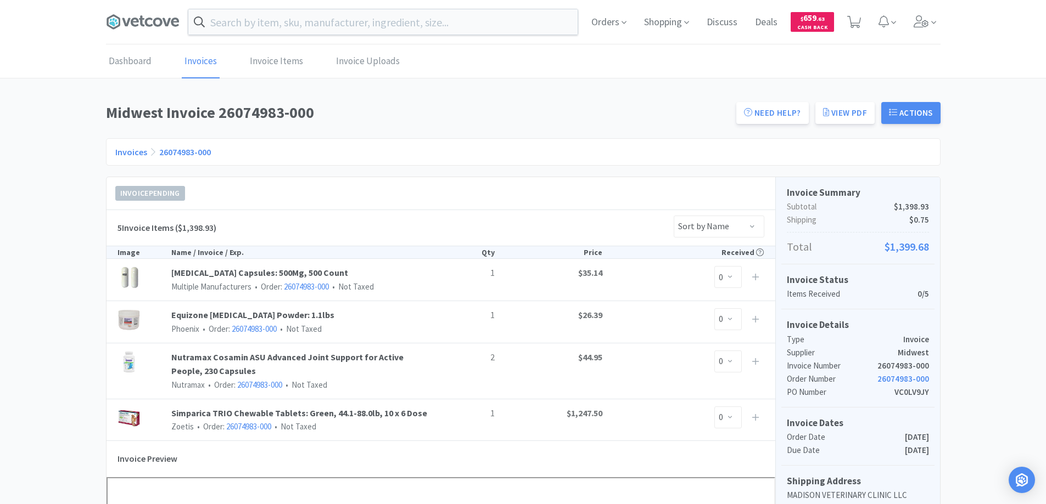
click at [133, 150] on link "Invoices" at bounding box center [131, 152] width 32 height 11
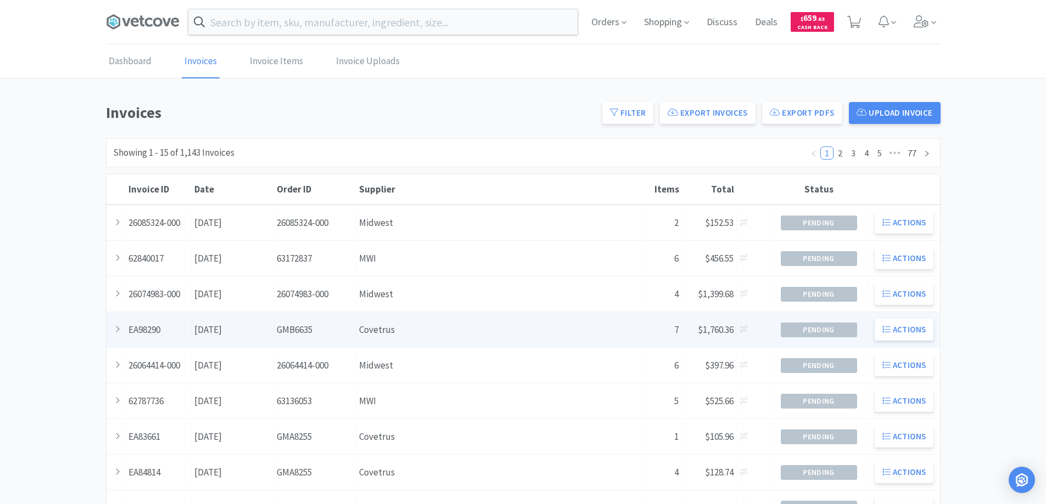
click at [342, 334] on div "Order ID GMB6635" at bounding box center [315, 330] width 82 height 28
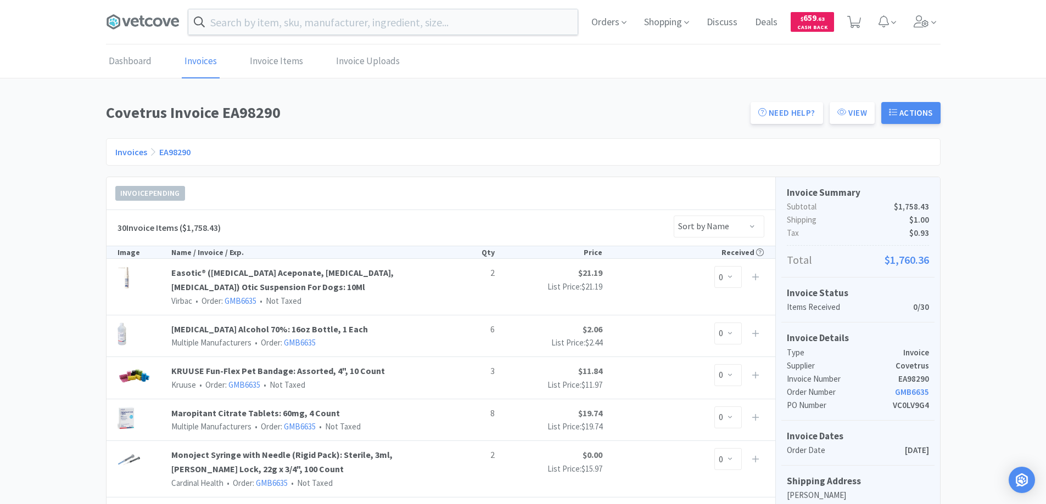
click at [126, 151] on link "Invoices" at bounding box center [131, 152] width 32 height 11
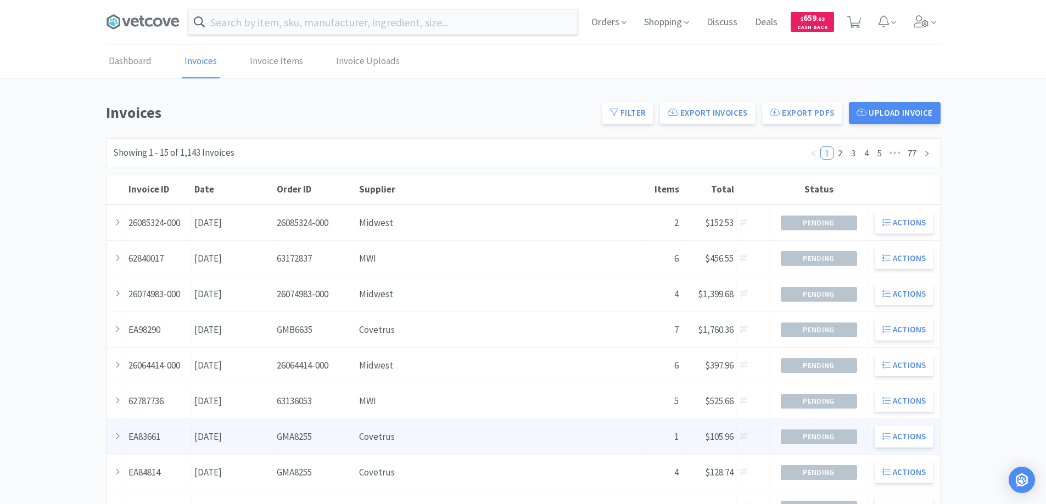
click at [408, 439] on div "Supplier Covetrus" at bounding box center [499, 437] width 287 height 28
